Goal: Find specific page/section: Find specific page/section

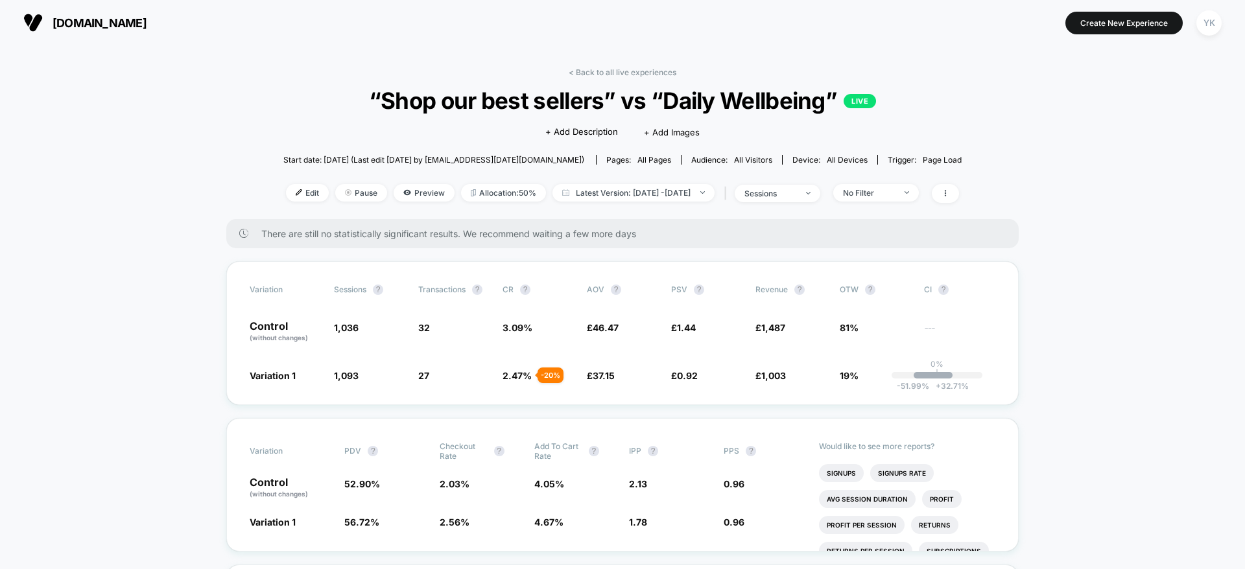
click at [360, 32] on section "[DOMAIN_NAME]" at bounding box center [217, 22] width 396 height 32
click at [617, 71] on link "< Back to all live experiences" at bounding box center [623, 72] width 108 height 10
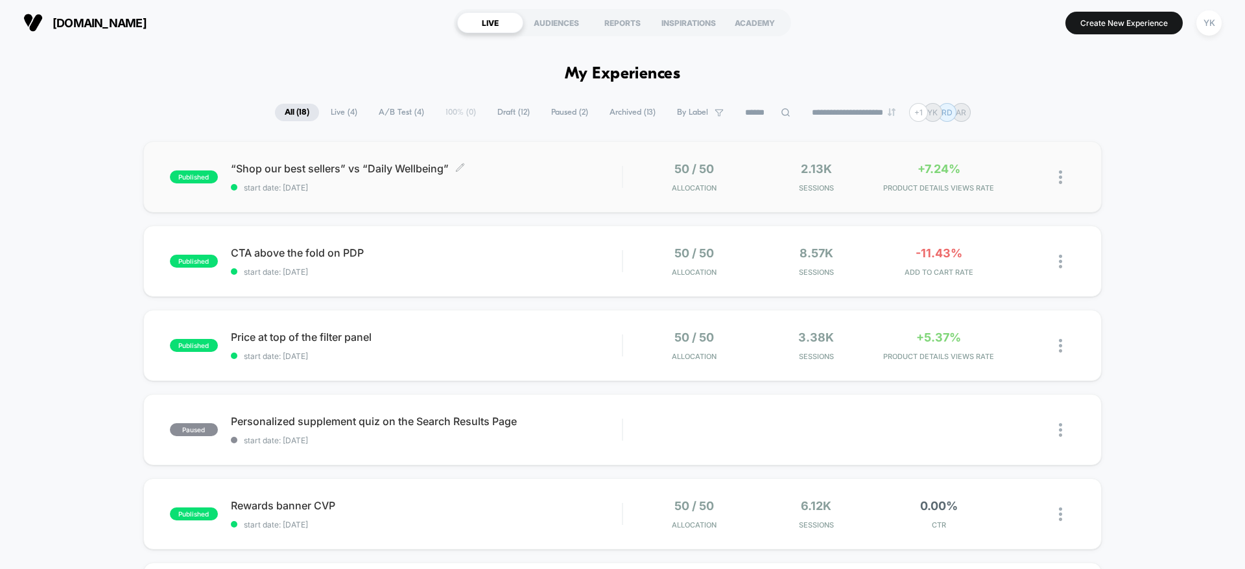
click at [506, 178] on div "“Shop our best sellers” vs “Daily Wellbeing” Click to edit experience details C…" at bounding box center [426, 177] width 391 height 30
click at [510, 167] on span "“Shop our best sellers” vs “Daily Wellbeing” Click to edit experience details" at bounding box center [426, 168] width 391 height 13
click at [425, 171] on span "“Shop our best sellers” vs “Daily Wellbeing” Click to edit experience details" at bounding box center [426, 168] width 391 height 13
click at [322, 165] on span "“Shop our best sellers” vs “Daily Wellbeing” Click to edit experience details" at bounding box center [426, 168] width 391 height 13
click at [236, 156] on div "published “Shop our best sellers” vs “Daily Wellbeing” start date: 8/26/2025 50…" at bounding box center [622, 176] width 958 height 71
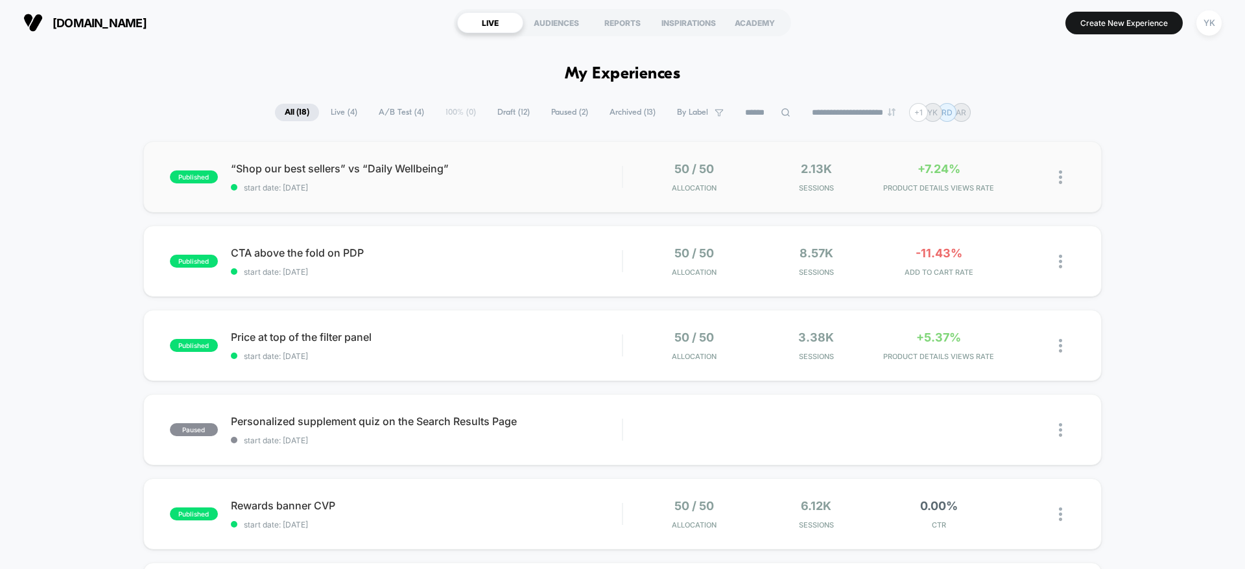
click at [236, 156] on div "published “Shop our best sellers” vs “Daily Wellbeing” start date: 8/26/2025 50…" at bounding box center [622, 176] width 958 height 71
drag, startPoint x: 228, startPoint y: 158, endPoint x: 441, endPoint y: 193, distance: 216.2
click at [441, 193] on div "published “Shop our best sellers” vs “Daily Wellbeing” start date: 8/26/2025 50…" at bounding box center [622, 176] width 958 height 71
drag, startPoint x: 436, startPoint y: 182, endPoint x: 507, endPoint y: 191, distance: 71.3
click at [451, 191] on div "“Shop our best sellers” vs “Daily Wellbeing” Click to edit experience details C…" at bounding box center [426, 177] width 391 height 30
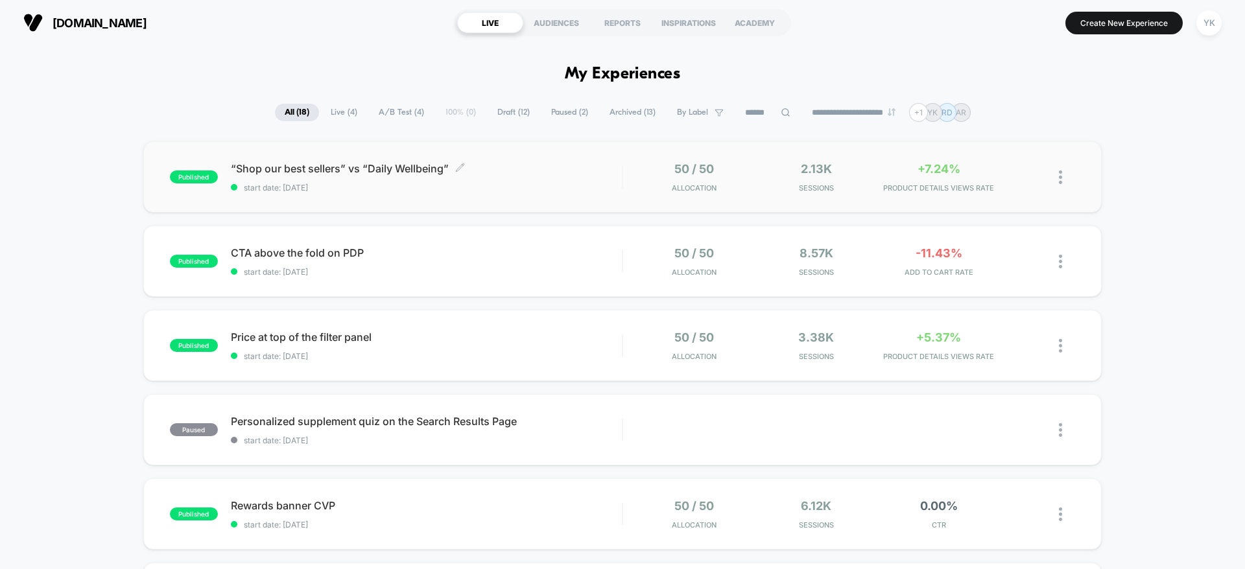
click at [508, 191] on span "start date: [DATE]" at bounding box center [426, 188] width 391 height 10
click at [513, 189] on span "start date: [DATE]" at bounding box center [426, 188] width 391 height 10
click at [521, 168] on span "“Shop our best sellers” vs “Daily Wellbeing” Click to edit experience details" at bounding box center [426, 168] width 391 height 13
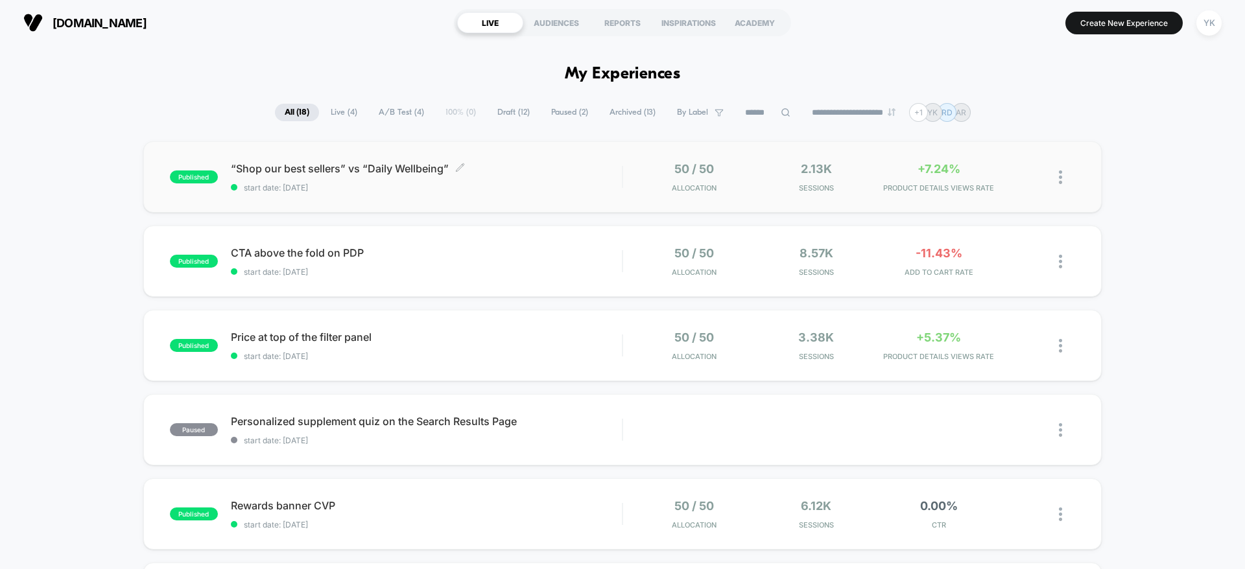
click at [521, 168] on span "“Shop our best sellers” vs “Daily Wellbeing” Click to edit experience details" at bounding box center [426, 168] width 391 height 13
click at [493, 169] on span "“Shop our best sellers” vs “Daily Wellbeing” Click to edit experience details" at bounding box center [426, 168] width 391 height 13
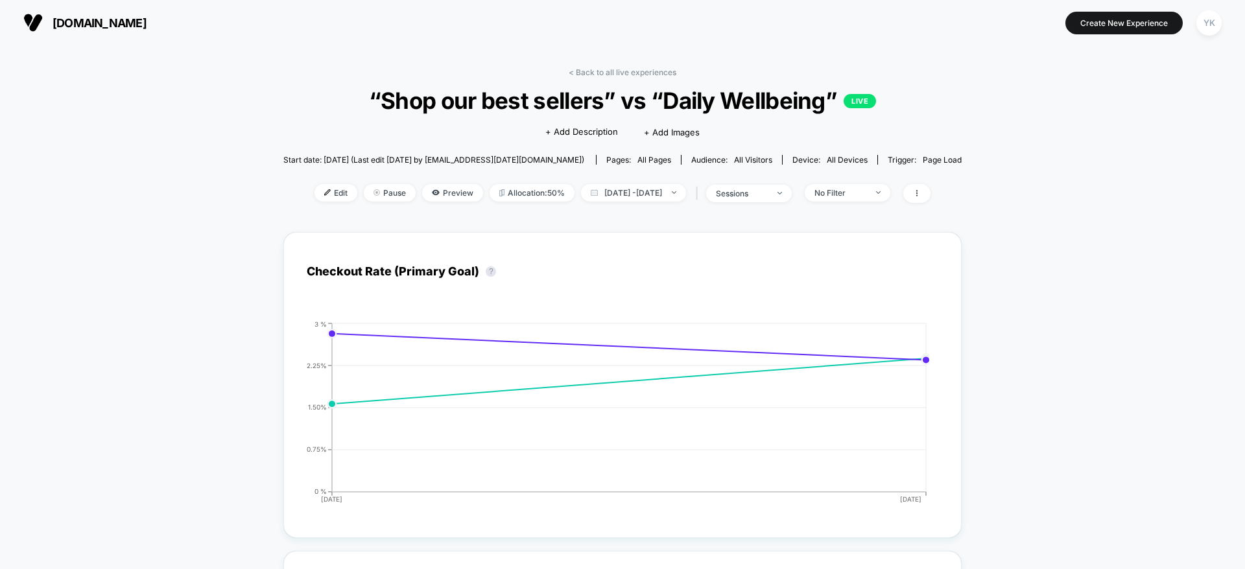
click at [385, 104] on span "“Shop our best sellers” vs “Daily Wellbeing” LIVE" at bounding box center [623, 100] width 610 height 27
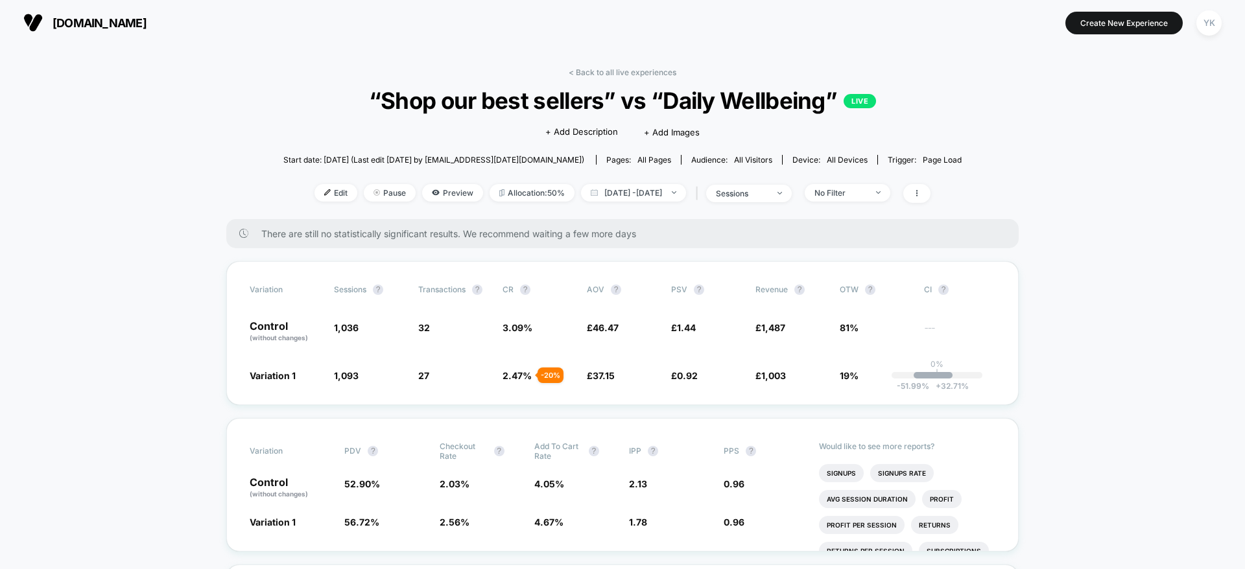
click at [385, 104] on span "“Shop our best sellers” vs “Daily Wellbeing” LIVE" at bounding box center [623, 100] width 610 height 27
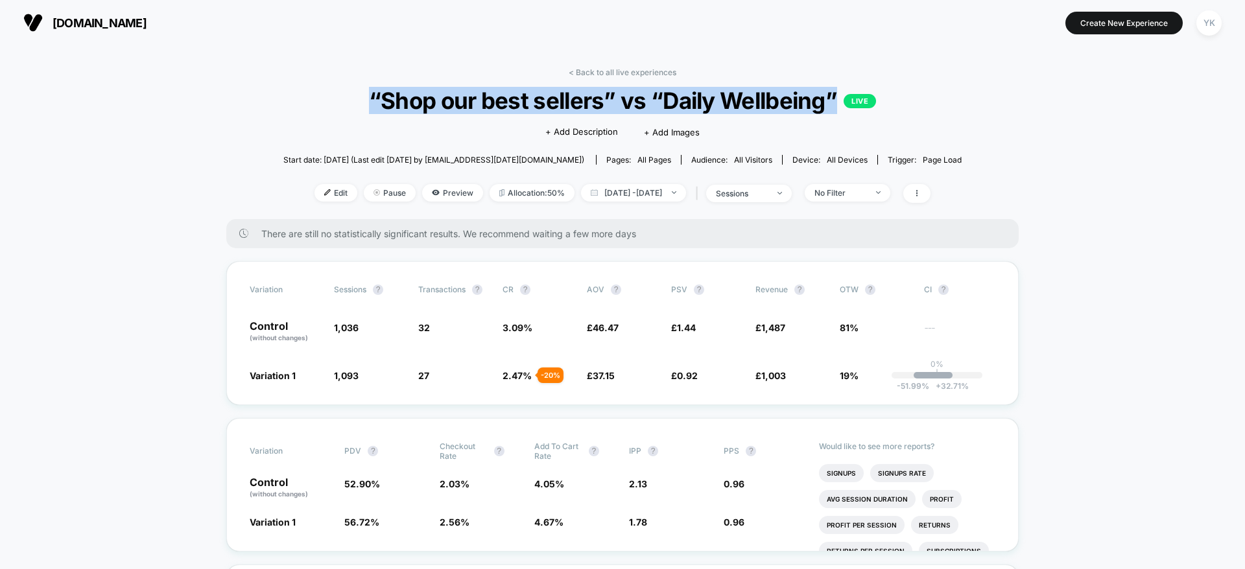
click at [385, 104] on span "“Shop our best sellers” vs “Daily Wellbeing” LIVE" at bounding box center [623, 100] width 610 height 27
copy span "“Shop our best sellers” vs “Daily Wellbeing”"
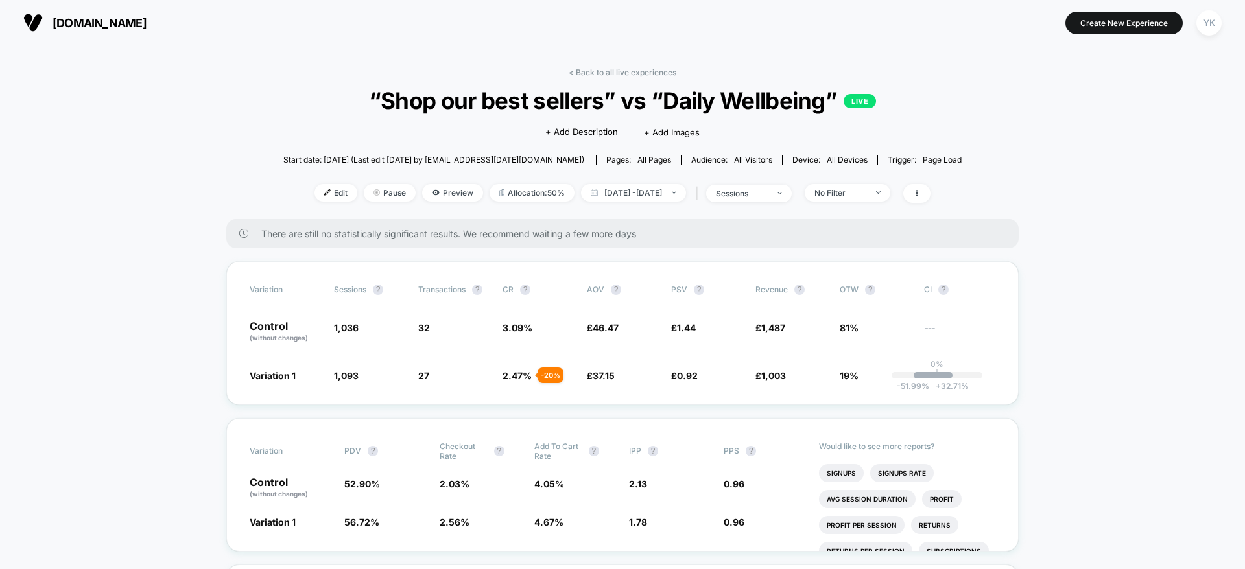
click at [578, 71] on link "< Back to all live experiences" at bounding box center [623, 72] width 108 height 10
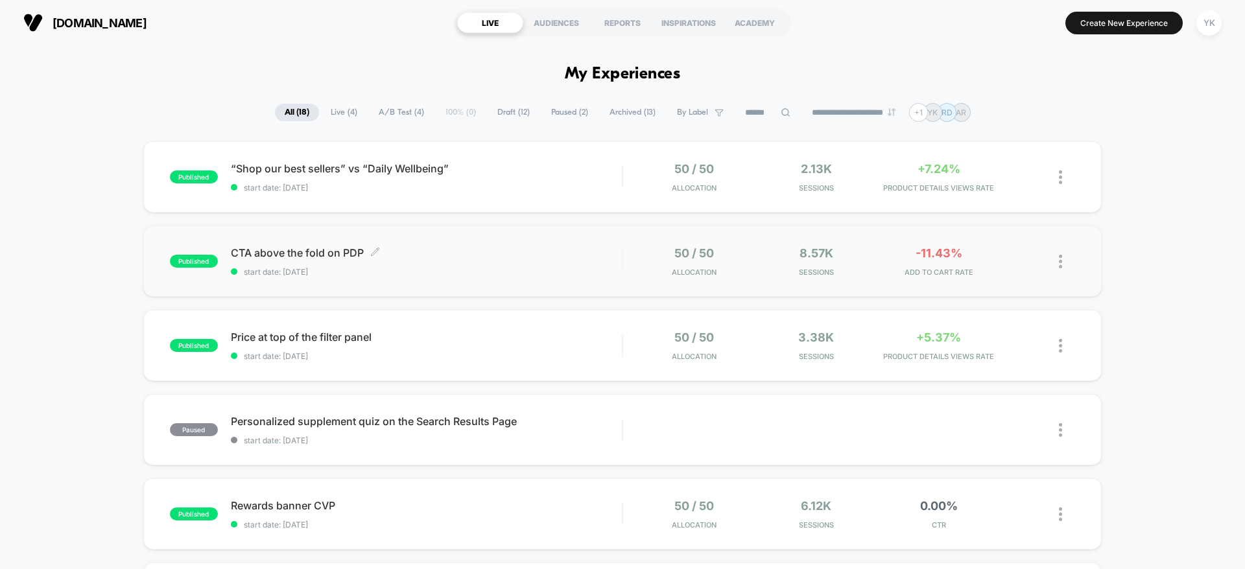
click at [517, 255] on span "CTA above the fold on PDP Click to edit experience details" at bounding box center [426, 252] width 391 height 13
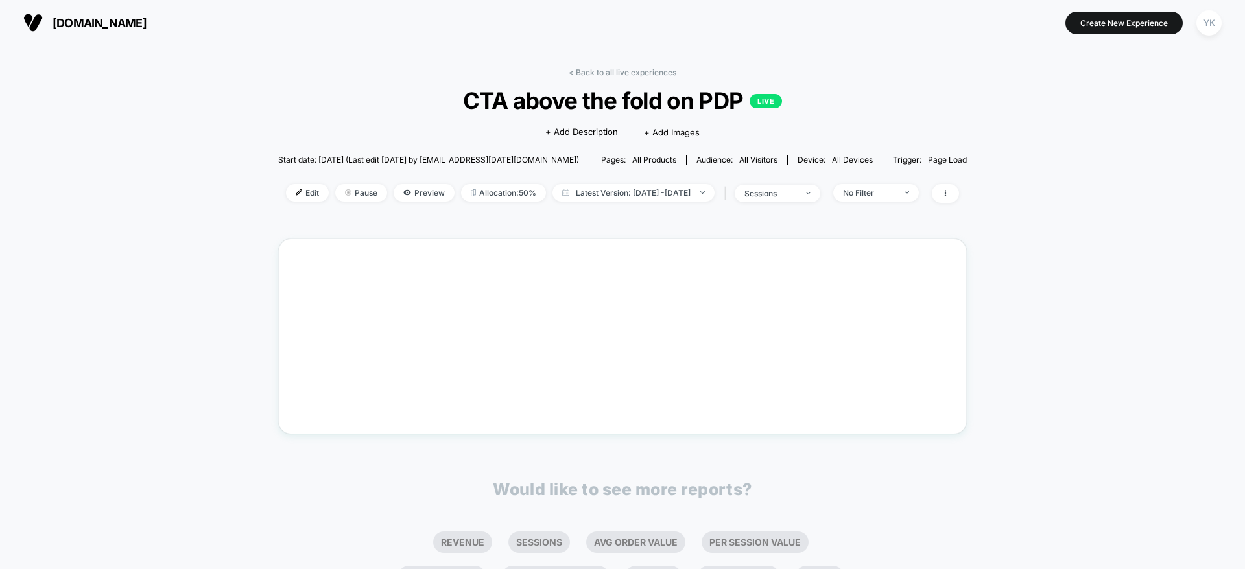
click at [468, 110] on span "CTA above the fold on PDP LIVE" at bounding box center [622, 100] width 619 height 27
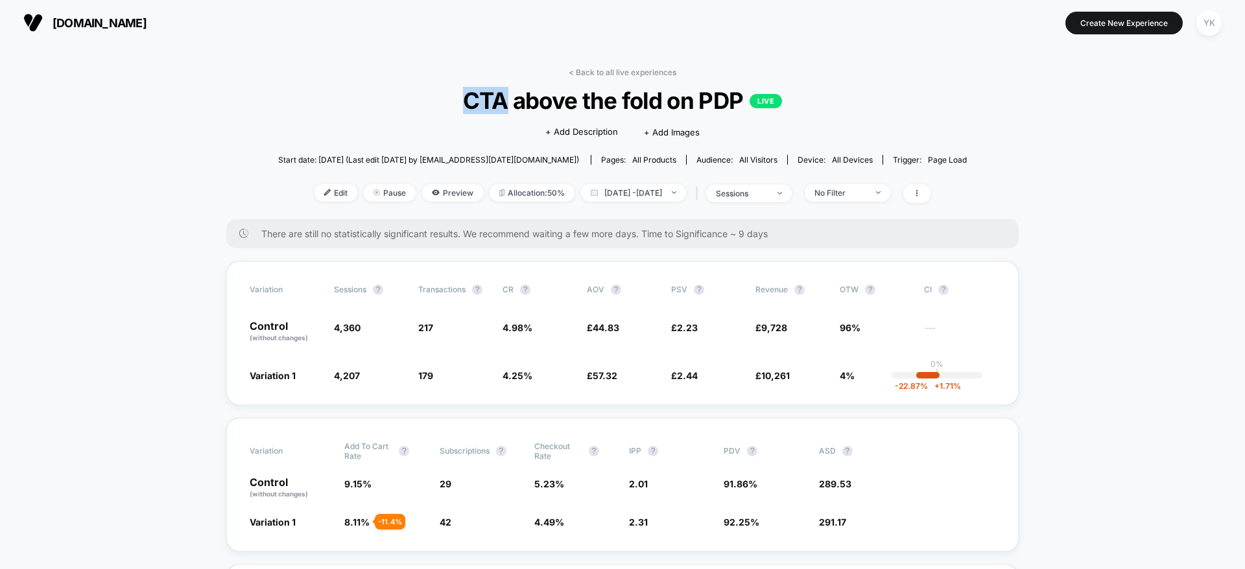
click at [467, 110] on span "CTA above the fold on PDP LIVE" at bounding box center [622, 100] width 619 height 27
drag, startPoint x: 737, startPoint y: 103, endPoint x: 527, endPoint y: 106, distance: 209.5
click at [527, 106] on span "CTA above the fold on PDP LIVE" at bounding box center [622, 100] width 619 height 27
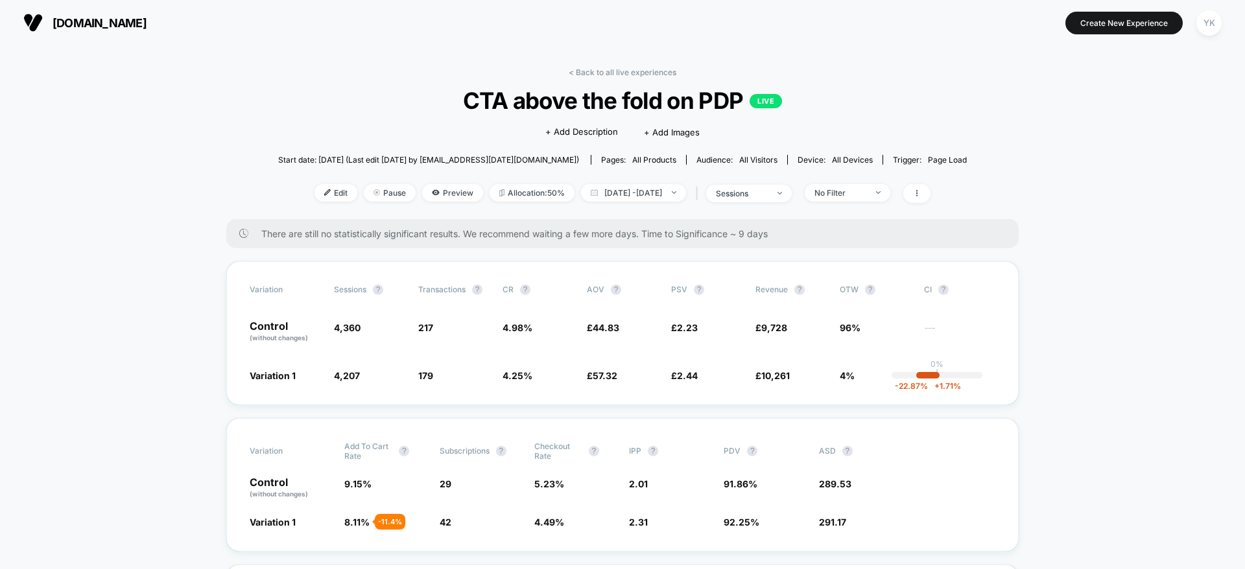
drag, startPoint x: 750, startPoint y: 104, endPoint x: 744, endPoint y: 103, distance: 6.5
click at [745, 104] on span "CTA above the fold on PDP LIVE" at bounding box center [622, 100] width 619 height 27
click at [484, 109] on span "CTA above the fold on PDP LIVE" at bounding box center [622, 100] width 619 height 27
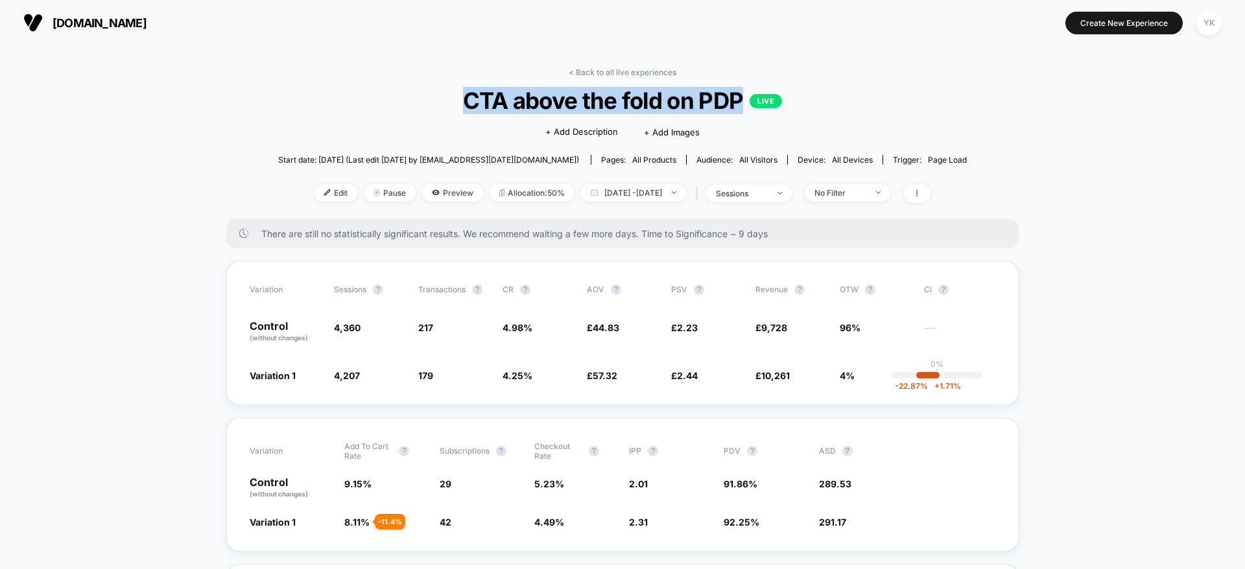
click at [484, 109] on span "CTA above the fold on PDP LIVE" at bounding box center [622, 100] width 619 height 27
copy span "CTA above the fold on PDP"
